Goal: Transaction & Acquisition: Purchase product/service

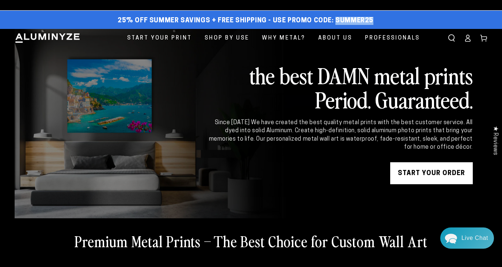
drag, startPoint x: 379, startPoint y: 24, endPoint x: 334, endPoint y: 23, distance: 45.0
click at [334, 23] on div "25% off Summer Savings + Free Shipping - Use Promo Code: SUMMER25 25% OFF - Cod…" at bounding box center [246, 20] width 462 height 13
copy span "SUMMER25"
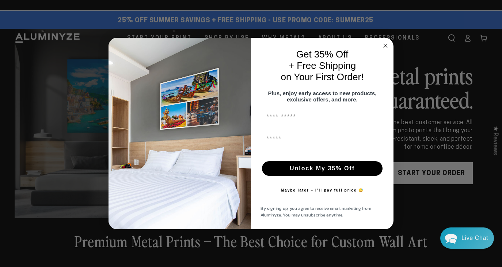
click at [342, 171] on button "Unlock My 35% Off" at bounding box center [322, 168] width 121 height 15
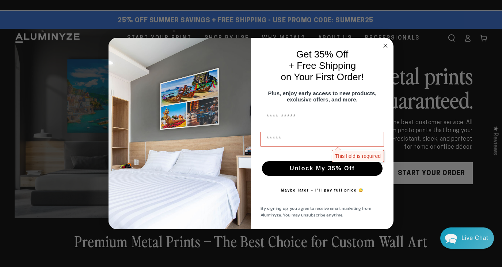
click at [315, 124] on input "First Name" at bounding box center [323, 117] width 124 height 15
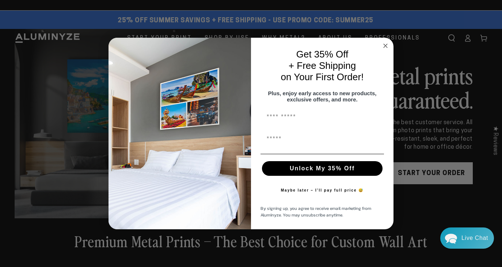
click at [387, 44] on icon "Close dialog" at bounding box center [386, 46] width 4 height 4
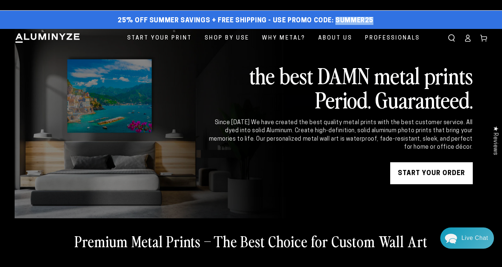
drag, startPoint x: 380, startPoint y: 23, endPoint x: 335, endPoint y: 23, distance: 44.6
click at [335, 23] on div "25% off Summer Savings + Free Shipping - Use Promo Code: SUMMER25 25% OFF - Cod…" at bounding box center [246, 20] width 462 height 13
copy span "SUMMER25"
click at [420, 172] on link "START YOUR Order" at bounding box center [432, 173] width 83 height 22
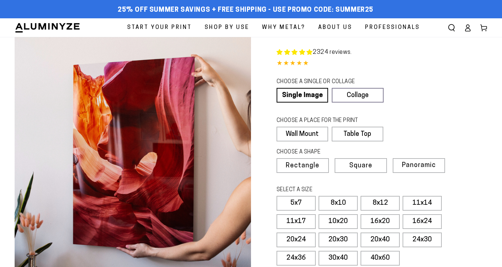
select select "**********"
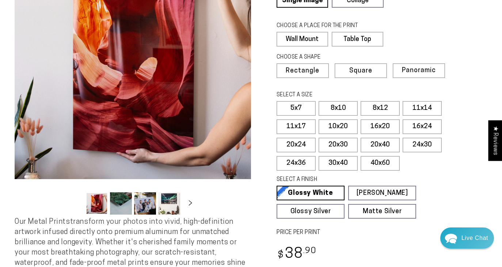
scroll to position [97, 0]
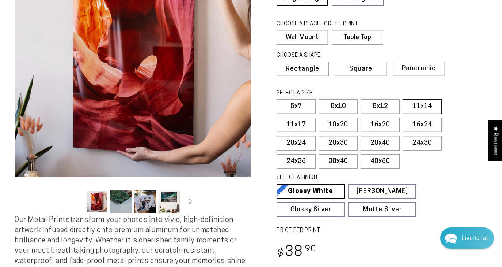
click at [427, 103] on label "11x14" at bounding box center [422, 106] width 39 height 15
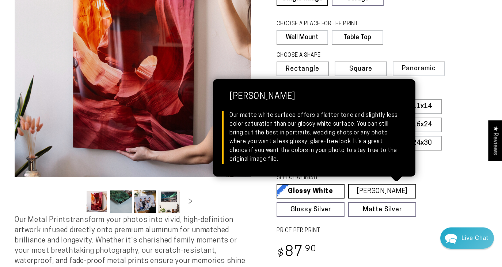
click at [388, 190] on link "Matte White Matte White Our matte white surface offers a flatter tone and sligh…" at bounding box center [383, 191] width 68 height 15
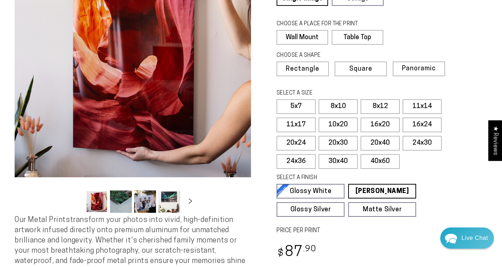
click at [428, 185] on fieldset "SELECT A FINISH Learn more Glossy White Glossy White Our bright white glossy su…" at bounding box center [380, 195] width 206 height 43
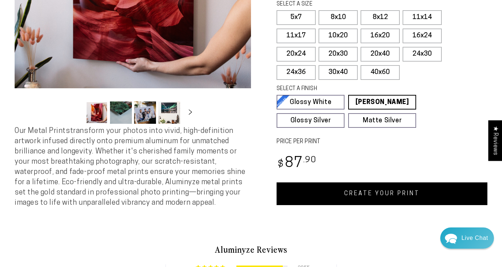
scroll to position [186, 0]
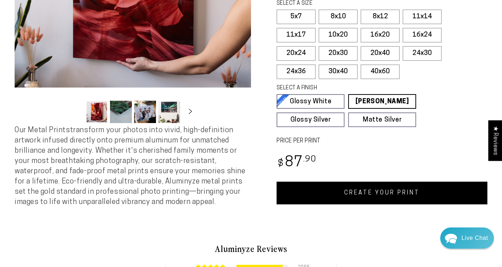
click at [404, 193] on link "CREATE YOUR PRINT" at bounding box center [382, 192] width 211 height 23
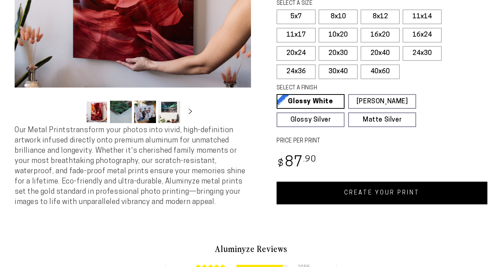
select select "**********"
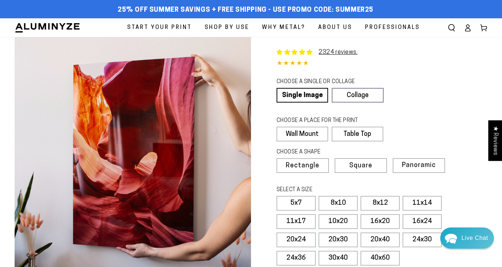
click at [468, 29] on icon at bounding box center [467, 27] width 7 height 7
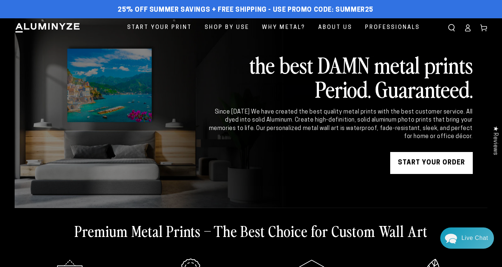
click at [467, 28] on icon at bounding box center [468, 29] width 5 height 3
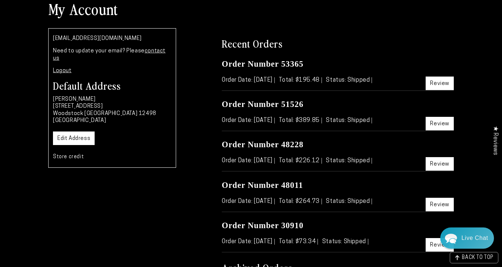
click at [429, 82] on link "Review" at bounding box center [440, 83] width 28 height 14
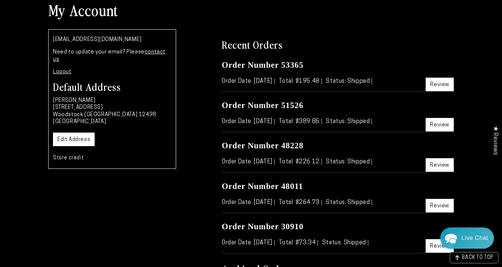
click at [442, 131] on div "Order Number 51526 Order Date: Jan 26, 2025 Total: $389.85 Status: Shipped Revi…" at bounding box center [338, 116] width 232 height 32
click at [441, 128] on link "Review" at bounding box center [440, 125] width 28 height 14
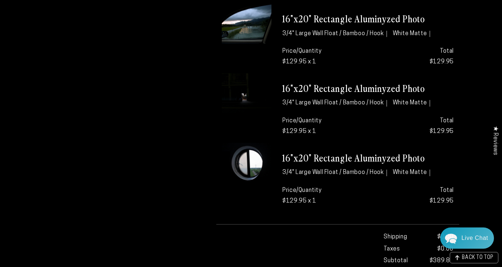
scroll to position [297, 0]
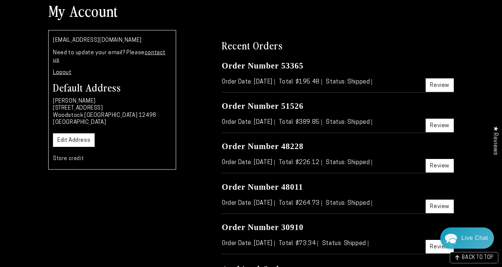
click at [432, 169] on link "Review" at bounding box center [440, 166] width 28 height 14
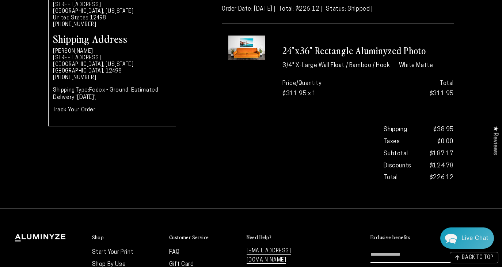
scroll to position [127, 0]
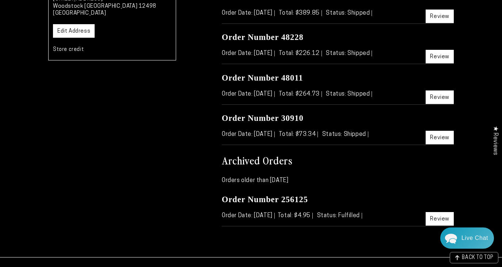
scroll to position [180, 0]
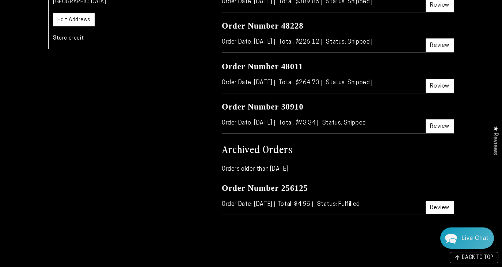
click at [437, 127] on link "Review" at bounding box center [440, 126] width 28 height 14
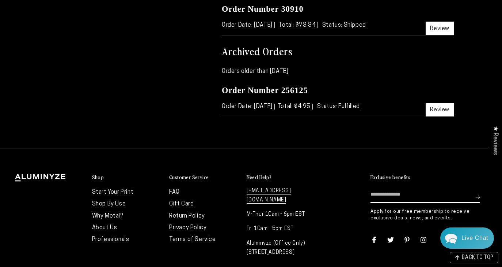
click at [437, 110] on link "Review" at bounding box center [440, 110] width 28 height 14
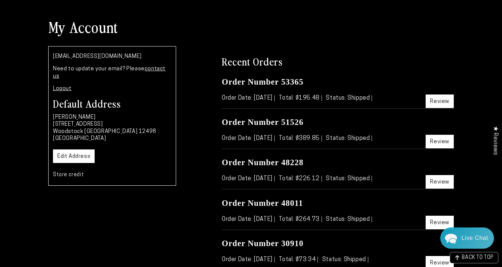
scroll to position [44, 0]
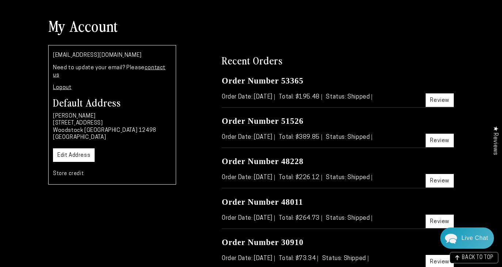
click at [434, 144] on link "Review" at bounding box center [440, 140] width 28 height 14
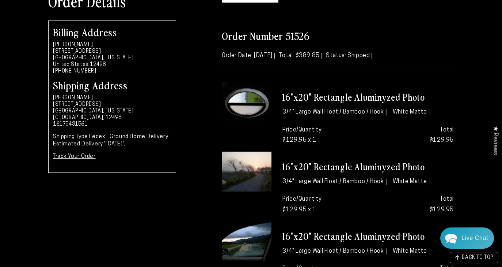
scroll to position [78, 0]
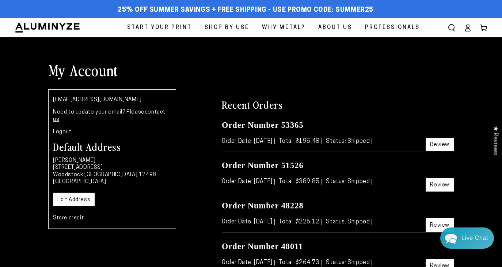
click at [173, 27] on span "Start Your Print" at bounding box center [159, 28] width 65 height 10
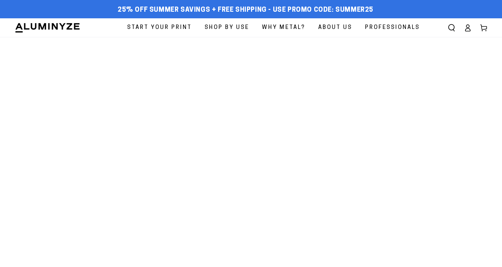
select select "**********"
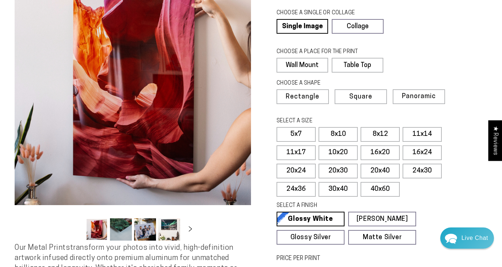
scroll to position [87, 0]
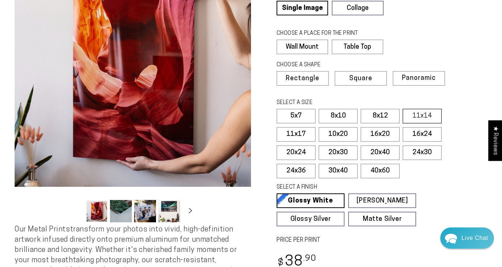
click at [426, 116] on label "11x14" at bounding box center [422, 116] width 39 height 15
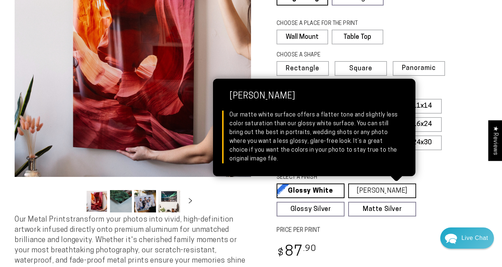
click at [395, 188] on link "[PERSON_NAME] Matte White Our matte white surface offers a flatter tone and sli…" at bounding box center [383, 190] width 68 height 15
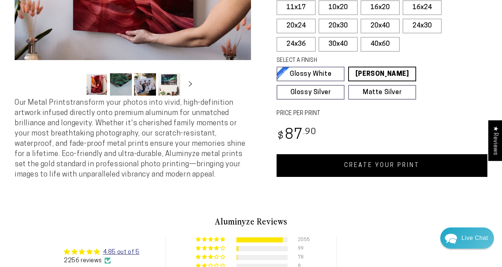
scroll to position [225, 0]
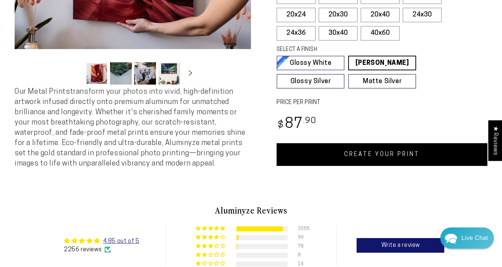
click at [403, 158] on link "CREATE YOUR PRINT" at bounding box center [382, 154] width 211 height 23
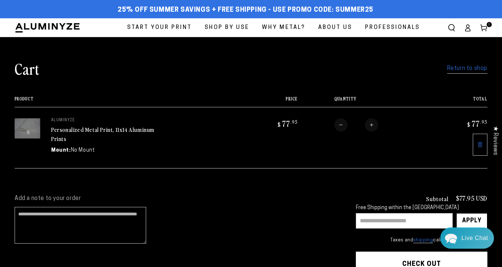
click at [473, 70] on link "Return to shop" at bounding box center [468, 68] width 40 height 11
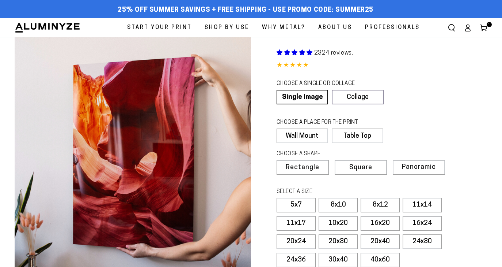
select select "**********"
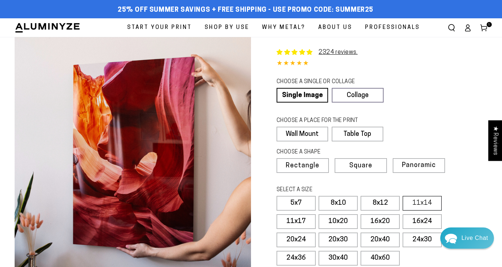
click at [419, 200] on label "11x14" at bounding box center [422, 203] width 39 height 15
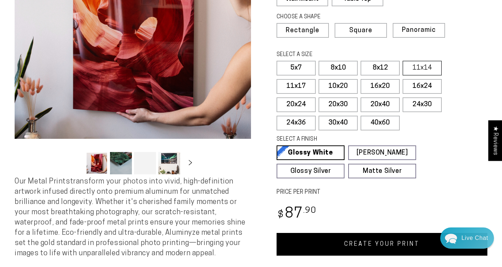
scroll to position [138, 0]
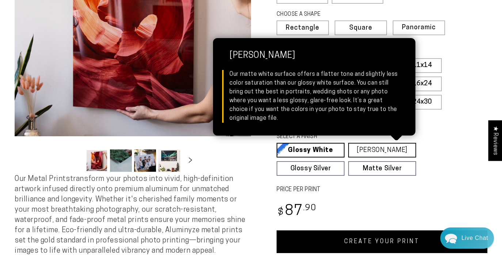
click at [384, 147] on link "[PERSON_NAME] Matte White Our matte white surface offers a flatter tone and sli…" at bounding box center [383, 150] width 68 height 15
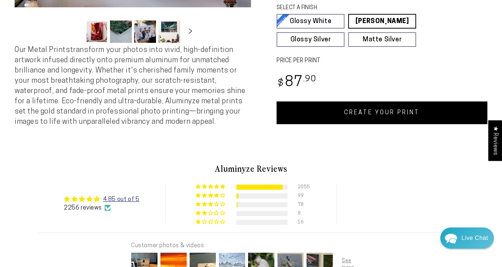
scroll to position [275, 0]
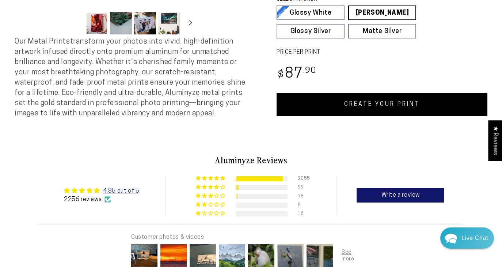
click at [381, 105] on link "CREATE YOUR PRINT" at bounding box center [382, 104] width 211 height 23
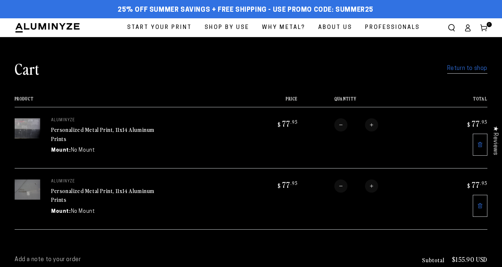
click at [452, 69] on link "Return to shop" at bounding box center [468, 68] width 40 height 11
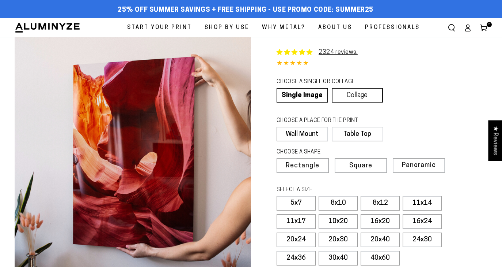
select select "**********"
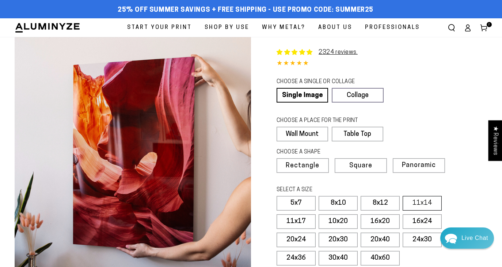
click at [425, 201] on label "11x14" at bounding box center [422, 203] width 39 height 15
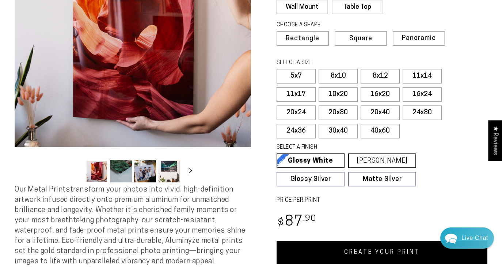
scroll to position [128, 0]
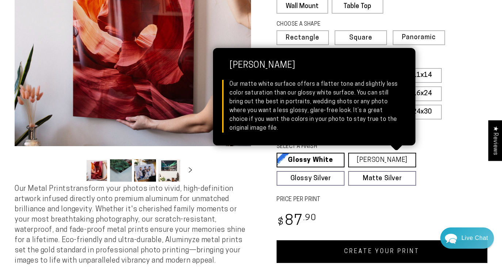
click at [382, 162] on link "[PERSON_NAME] Matte White Our matte white surface offers a flatter tone and sli…" at bounding box center [383, 160] width 68 height 15
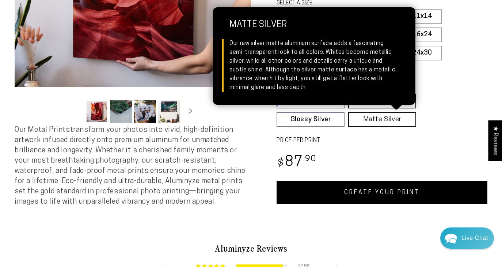
scroll to position [192, 0]
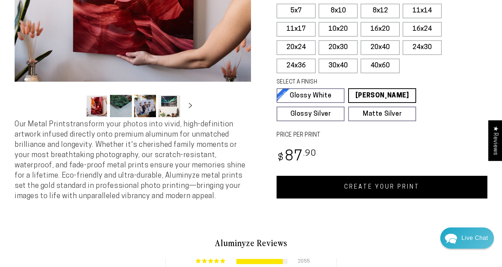
click at [377, 193] on link "CREATE YOUR PRINT" at bounding box center [382, 187] width 211 height 23
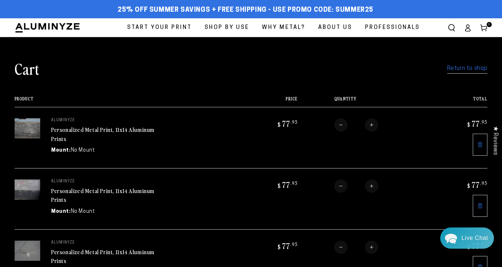
click at [452, 69] on link "Return to shop" at bounding box center [468, 68] width 40 height 11
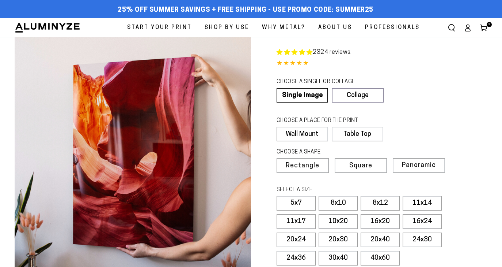
select select "**********"
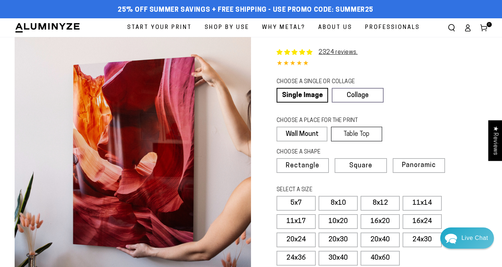
scroll to position [0, 0]
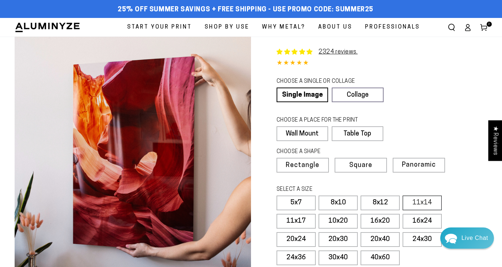
click at [420, 198] on label "11x14" at bounding box center [422, 202] width 39 height 15
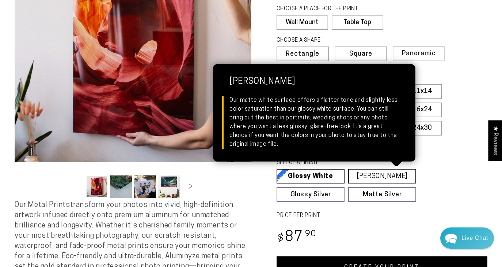
click at [399, 180] on link "[PERSON_NAME] Matte White Our matte white surface offers a flatter tone and sli…" at bounding box center [383, 176] width 68 height 15
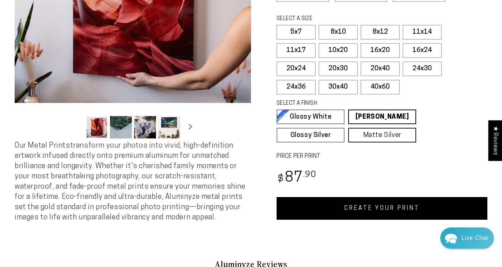
scroll to position [176, 0]
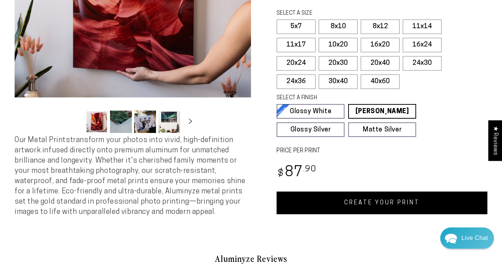
click at [400, 203] on link "CREATE YOUR PRINT" at bounding box center [382, 202] width 211 height 23
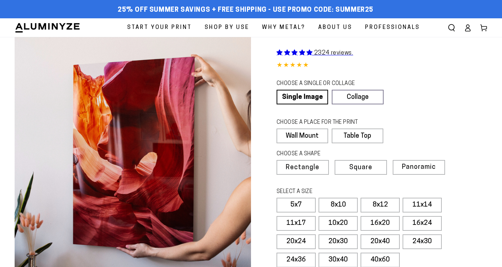
scroll to position [176, 0]
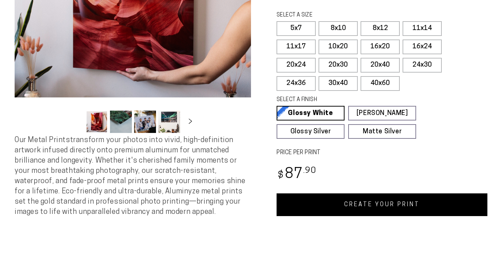
select select "**********"
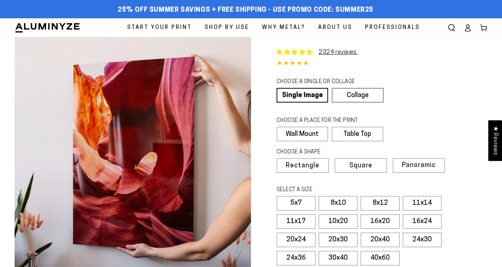
scroll to position [0, 0]
click at [486, 30] on icon at bounding box center [484, 27] width 7 height 7
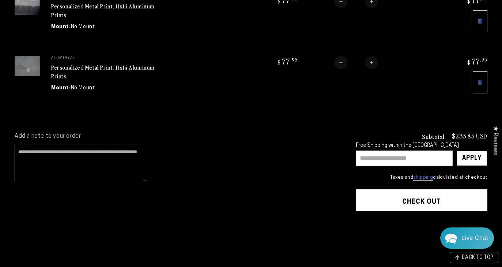
scroll to position [185, 0]
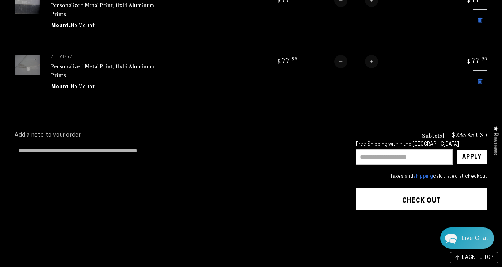
click at [374, 157] on input "text" at bounding box center [404, 156] width 97 height 15
click at [473, 159] on div "Apply" at bounding box center [472, 157] width 19 height 15
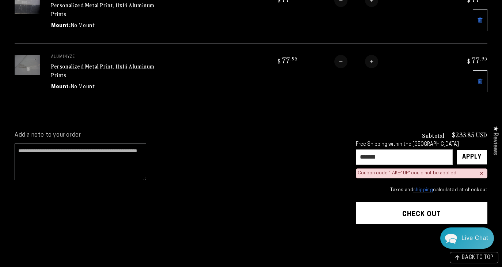
click at [481, 173] on div "×" at bounding box center [482, 173] width 4 height 6
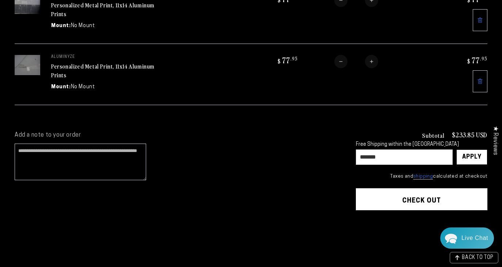
drag, startPoint x: 423, startPoint y: 157, endPoint x: 405, endPoint y: 131, distance: 31.0
click at [405, 131] on div "Subtotal $233.85 USD Free Shipping within the [GEOGRAPHIC_DATA] ******* Apply ×…" at bounding box center [422, 155] width 132 height 49
type input "********"
click at [470, 161] on div "Apply" at bounding box center [472, 157] width 19 height 15
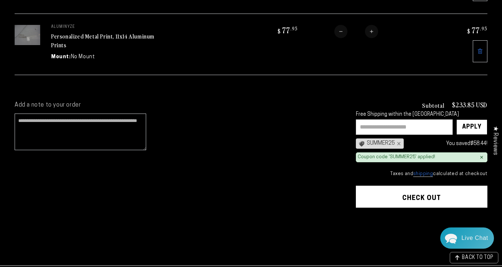
scroll to position [218, 0]
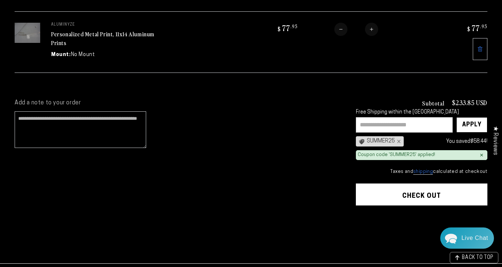
click at [398, 192] on button "Check out" at bounding box center [422, 194] width 132 height 22
